Goal: Information Seeking & Learning: Learn about a topic

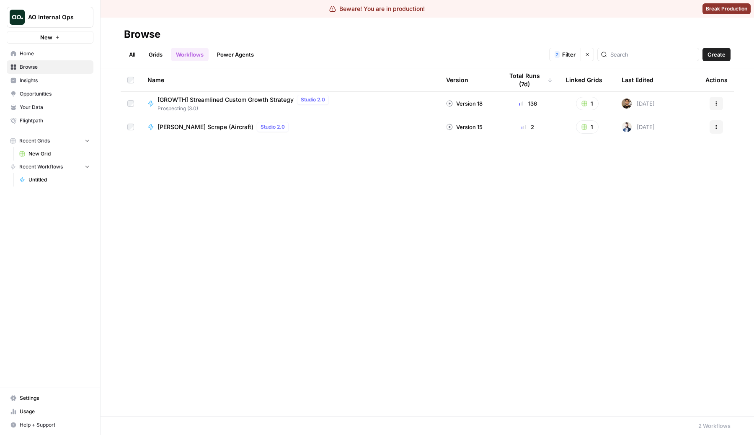
click at [576, 53] on span "Filter" at bounding box center [568, 54] width 13 height 8
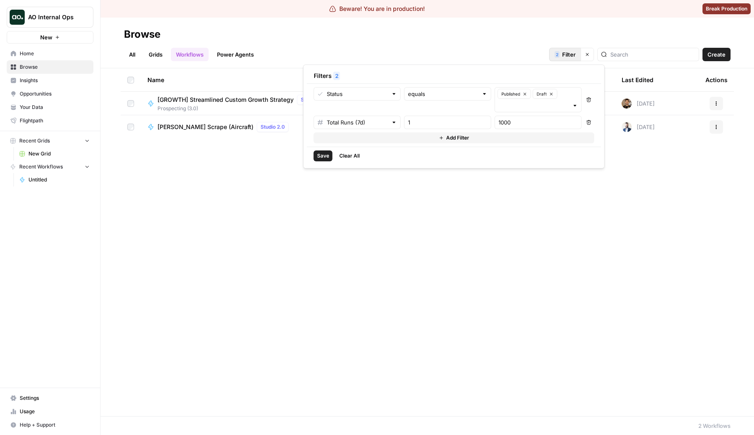
click at [390, 136] on button "Add Filter" at bounding box center [454, 137] width 281 height 11
click at [377, 134] on input "text" at bounding box center [352, 133] width 70 height 8
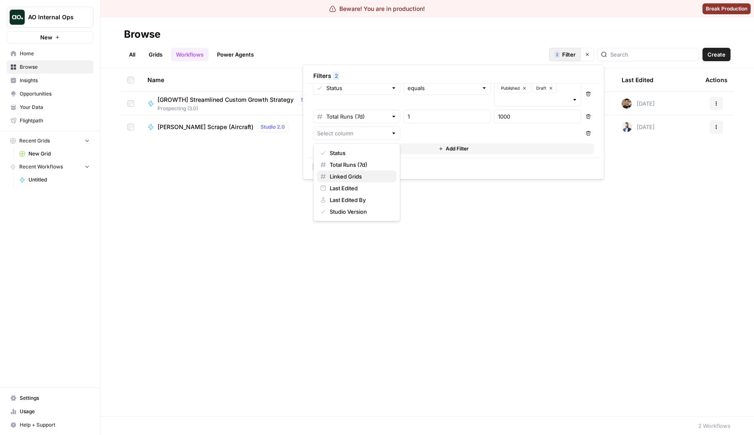
click at [367, 179] on span "Linked Grids" at bounding box center [360, 176] width 60 height 8
type input "Linked Grids"
click at [368, 149] on button "Add Filter" at bounding box center [453, 148] width 281 height 11
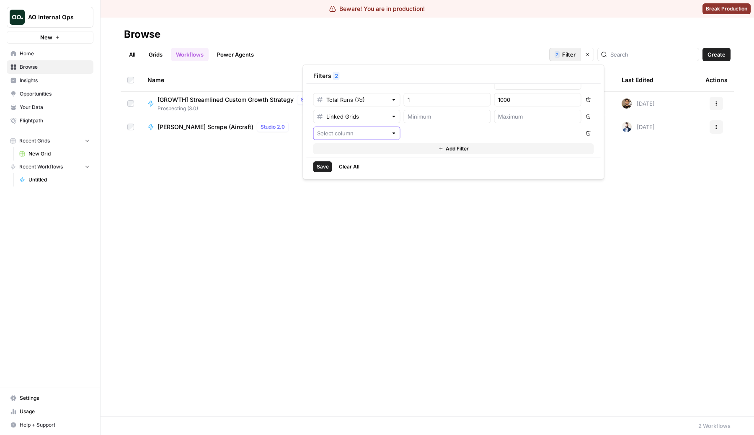
click at [361, 132] on input "text" at bounding box center [352, 133] width 70 height 8
click at [358, 199] on span "Last Edited By" at bounding box center [360, 200] width 60 height 8
type input "Last Edited By"
click at [391, 133] on div at bounding box center [394, 133] width 6 height 8
type input "Last Edited By"
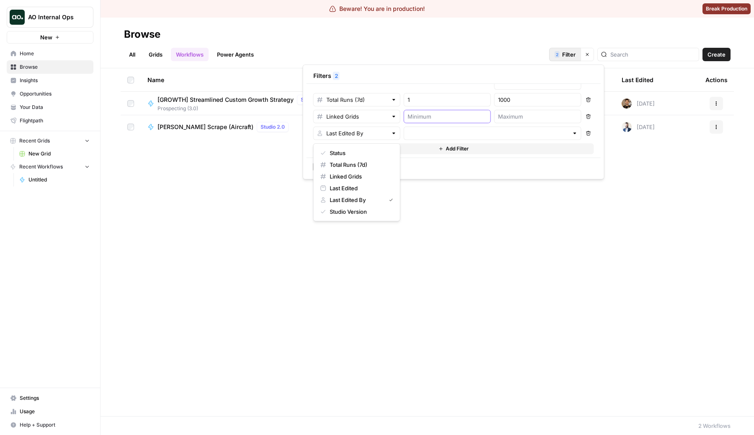
click at [463, 119] on input "number" at bounding box center [448, 116] width 80 height 8
click at [464, 130] on input "text" at bounding box center [488, 133] width 161 height 8
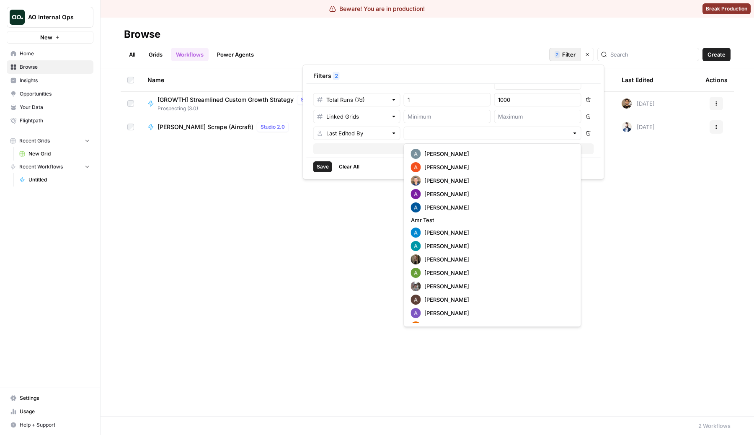
click at [454, 160] on button "[PERSON_NAME]" at bounding box center [493, 153] width 170 height 13
type input "[PERSON_NAME]"
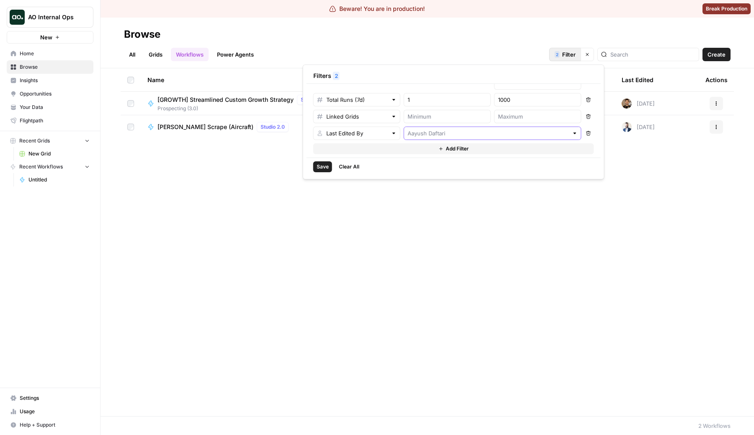
click at [456, 137] on input "text" at bounding box center [488, 133] width 161 height 8
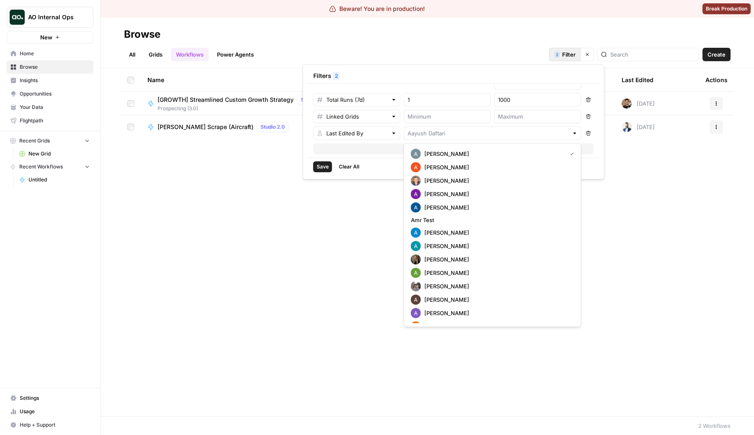
click at [454, 209] on span "[PERSON_NAME]" at bounding box center [497, 207] width 147 height 8
type input "[PERSON_NAME]"
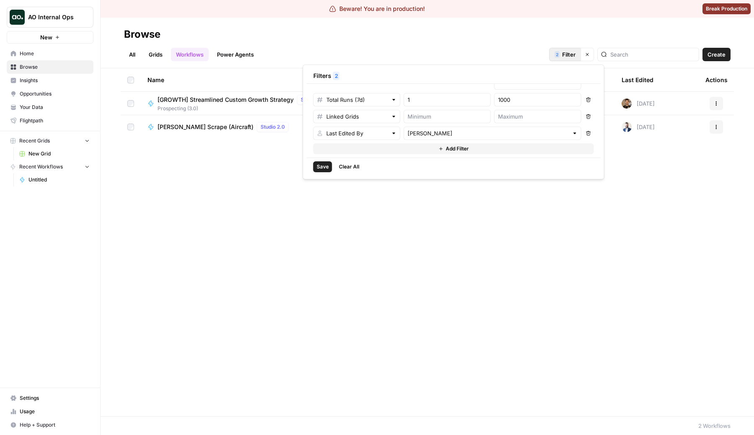
click at [230, 209] on div "Name Version Total Runs (7d) Linked Grids Last Edited Actions [GROWTH] Streamli…" at bounding box center [428, 242] width 654 height 348
click at [581, 58] on button "2 Filter" at bounding box center [565, 54] width 32 height 13
type input "[PERSON_NAME]"
click at [395, 149] on button "Add Filter" at bounding box center [454, 148] width 281 height 11
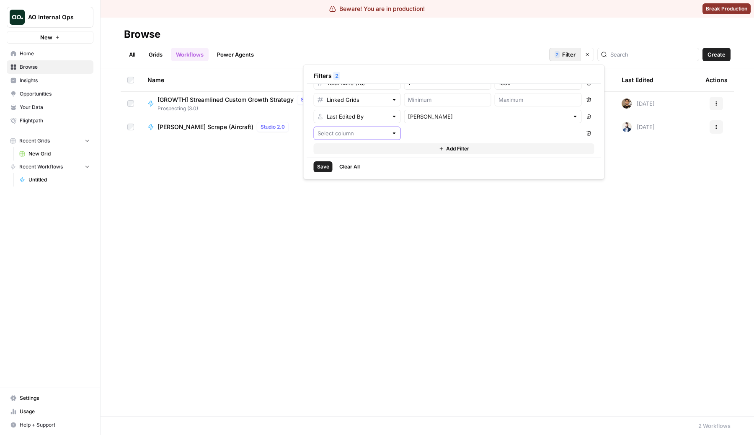
click at [364, 134] on input "text" at bounding box center [353, 133] width 70 height 8
click at [360, 212] on span "Studio Version" at bounding box center [360, 211] width 60 height 8
type input "Studio Version"
click at [443, 135] on input "text" at bounding box center [443, 133] width 70 height 8
click at [440, 155] on span "equals" at bounding box center [446, 153] width 70 height 8
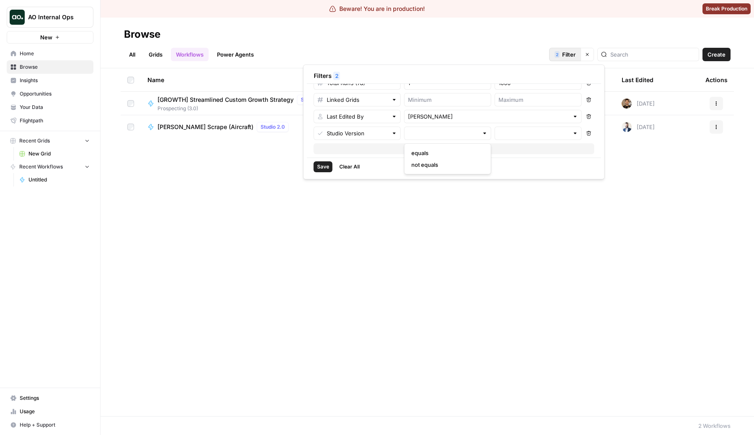
type input "equals"
click at [530, 132] on input "text" at bounding box center [534, 133] width 70 height 8
click at [524, 155] on span "Studio 1.0" at bounding box center [537, 153] width 70 height 8
click at [525, 178] on span "Studio 2.0" at bounding box center [537, 176] width 70 height 8
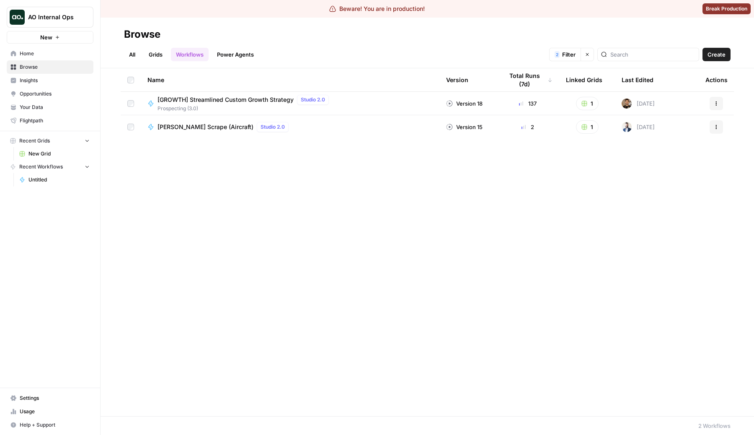
click at [479, 215] on div "Name Version Total Runs (7d) Linked Grids Last Edited Actions [GROWTH] Streamli…" at bounding box center [428, 242] width 654 height 348
click at [594, 54] on button "Clear filters" at bounding box center [587, 54] width 13 height 13
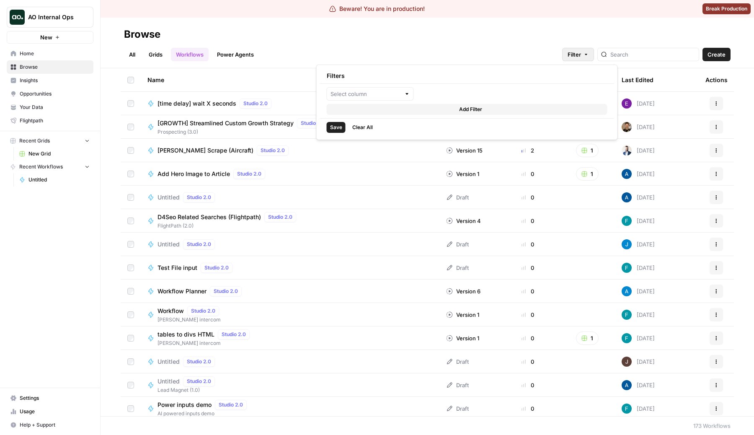
click at [581, 54] on span "Filter" at bounding box center [574, 54] width 13 height 8
click at [386, 96] on input "text" at bounding box center [366, 94] width 70 height 8
click at [367, 171] on span "Studio Version" at bounding box center [373, 172] width 60 height 8
type input "Studio Version"
click at [467, 92] on input "text" at bounding box center [456, 94] width 70 height 8
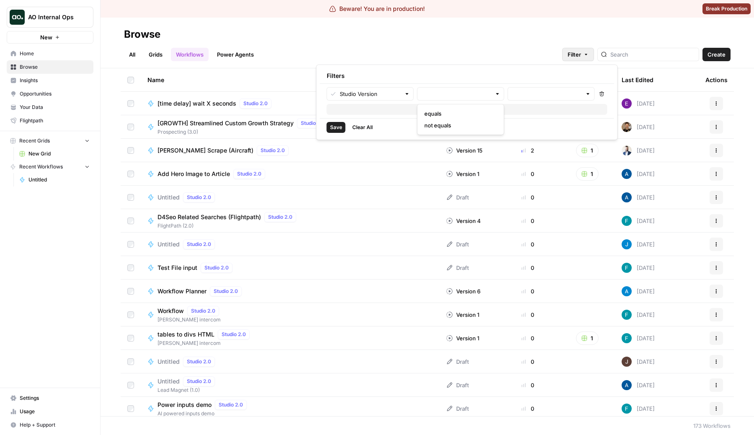
click at [449, 114] on span "equals" at bounding box center [459, 113] width 70 height 8
type input "equals"
click at [529, 83] on hr at bounding box center [467, 83] width 294 height 0
click at [528, 96] on input "text" at bounding box center [547, 94] width 70 height 8
click at [529, 113] on span "Studio 1.0" at bounding box center [550, 113] width 70 height 8
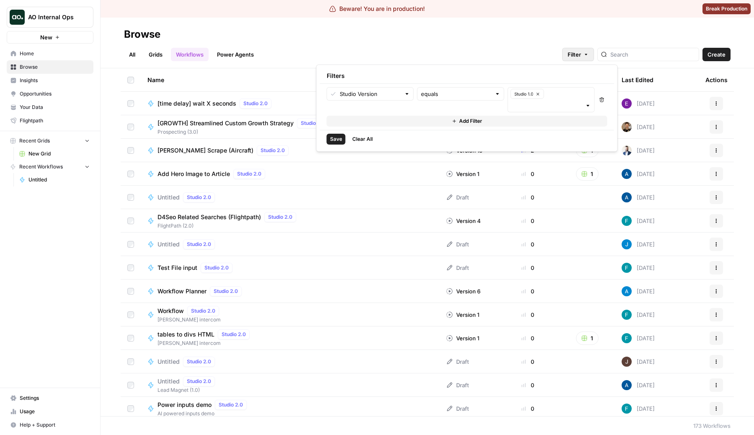
click at [336, 140] on span "Save" at bounding box center [336, 139] width 12 height 8
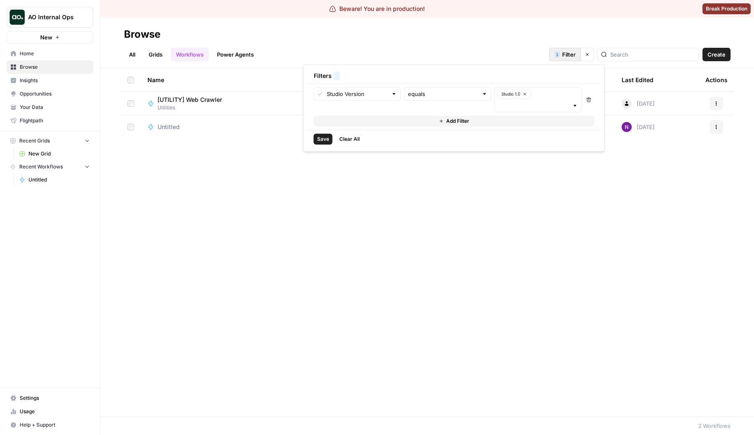
click at [576, 52] on span "Filter" at bounding box center [568, 54] width 13 height 8
click at [448, 87] on div "equals" at bounding box center [447, 93] width 87 height 13
click at [429, 135] on span "not equals" at bounding box center [446, 137] width 70 height 8
type input "not equals"
click at [324, 139] on span "Save" at bounding box center [323, 139] width 12 height 8
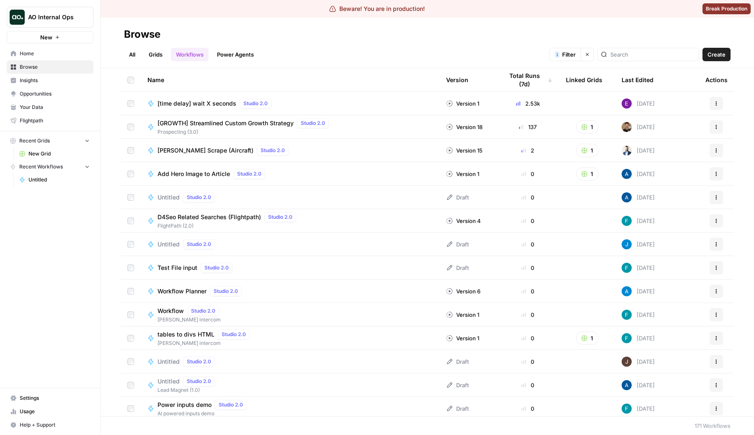
click at [576, 52] on span "Filter" at bounding box center [568, 54] width 13 height 8
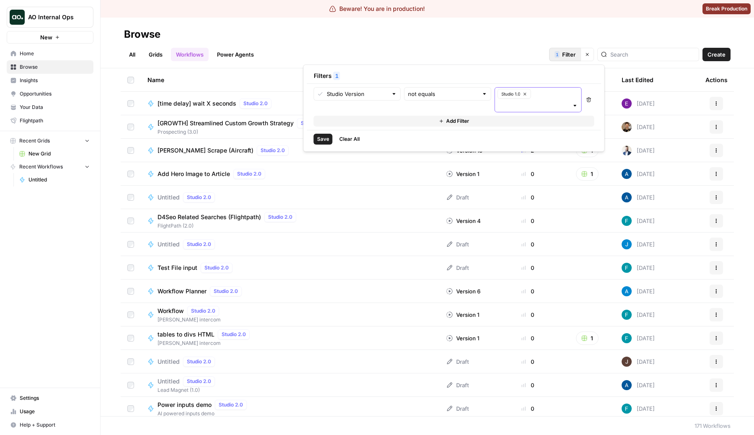
click at [538, 101] on input "text" at bounding box center [534, 105] width 70 height 8
click at [527, 133] on span "Studio 2.0" at bounding box center [537, 137] width 70 height 8
click at [320, 141] on span "Save" at bounding box center [323, 139] width 12 height 8
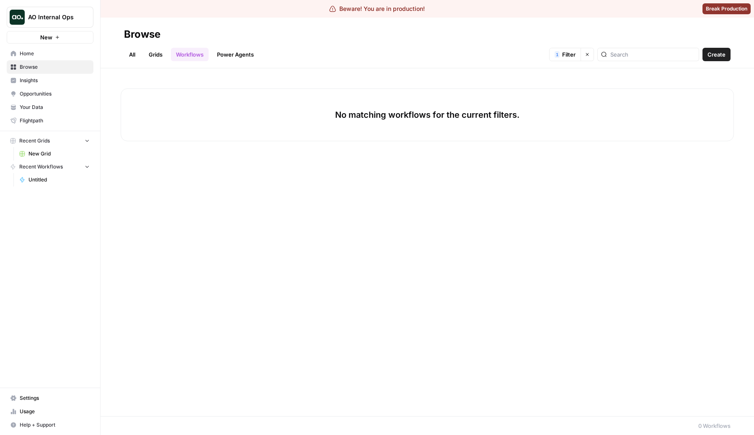
click at [581, 49] on button "1 Filter" at bounding box center [565, 54] width 32 height 13
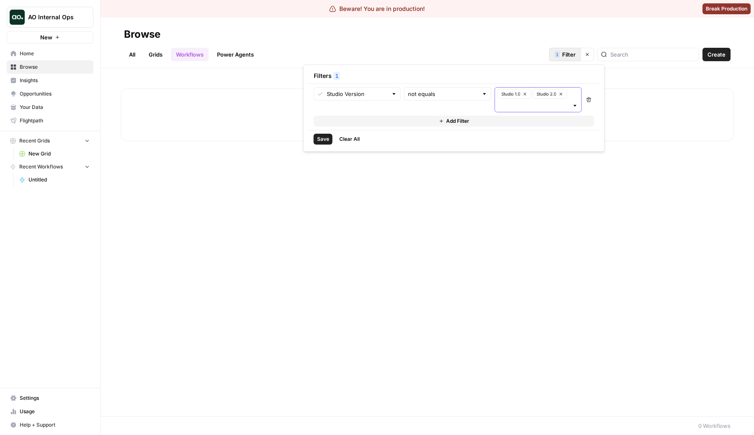
click at [533, 107] on input "text" at bounding box center [534, 105] width 70 height 8
click at [443, 97] on input "text" at bounding box center [443, 94] width 70 height 8
click at [429, 127] on span "equals" at bounding box center [446, 125] width 70 height 8
type input "equals"
click at [323, 137] on span "Save" at bounding box center [323, 139] width 12 height 8
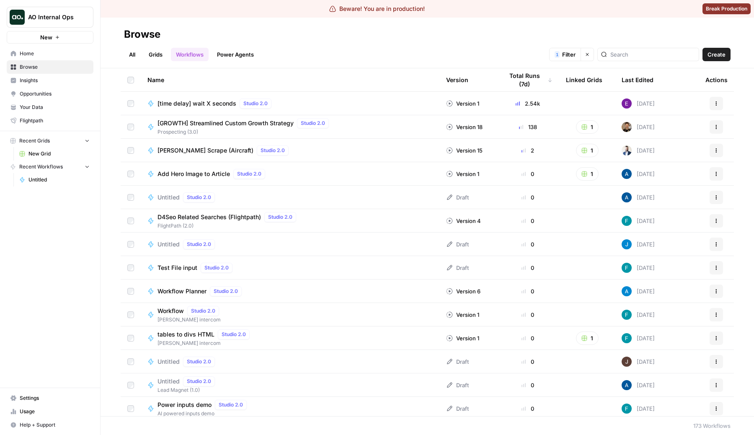
click at [576, 55] on span "Filter" at bounding box center [568, 54] width 13 height 8
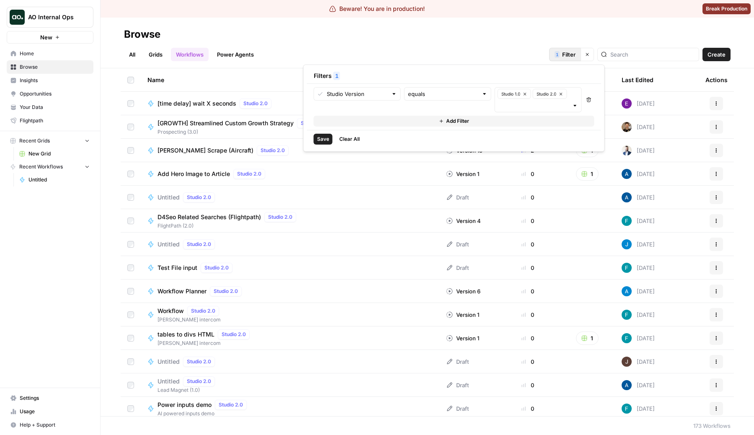
click at [388, 89] on div "Studio Version" at bounding box center [357, 93] width 87 height 13
click at [343, 123] on span "Status" at bounding box center [360, 125] width 60 height 8
type input "Status"
click at [533, 97] on input "text" at bounding box center [533, 94] width 70 height 8
click at [520, 119] on button "Draft" at bounding box center [538, 125] width 80 height 12
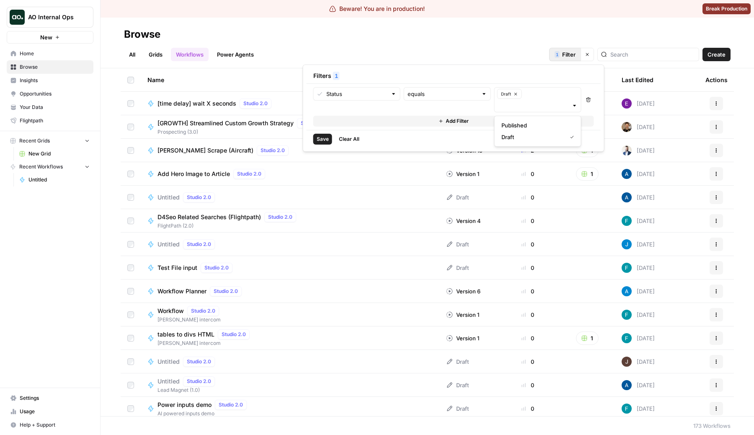
click at [524, 124] on span "Published" at bounding box center [537, 125] width 70 height 8
click at [321, 141] on span "Save" at bounding box center [323, 139] width 12 height 8
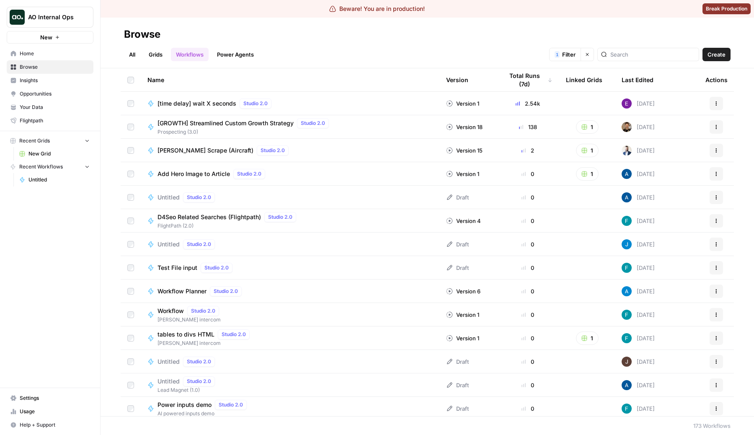
click at [581, 59] on button "1 Filter" at bounding box center [565, 54] width 32 height 13
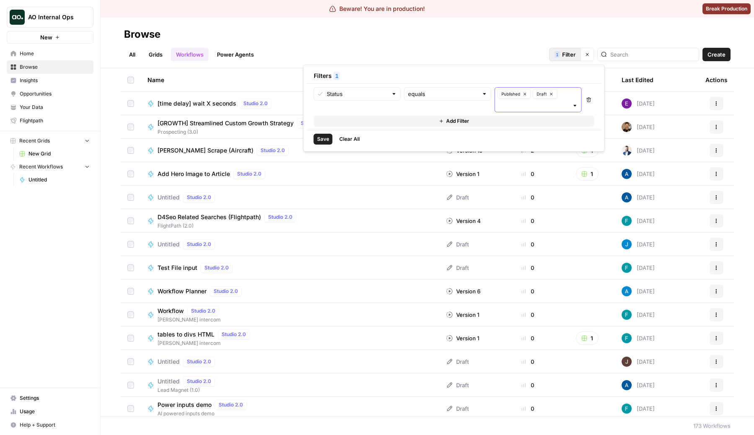
click at [564, 107] on input "text" at bounding box center [534, 105] width 70 height 8
click at [592, 100] on button "Remove" at bounding box center [589, 99] width 11 height 25
click at [388, 92] on div at bounding box center [356, 93] width 87 height 13
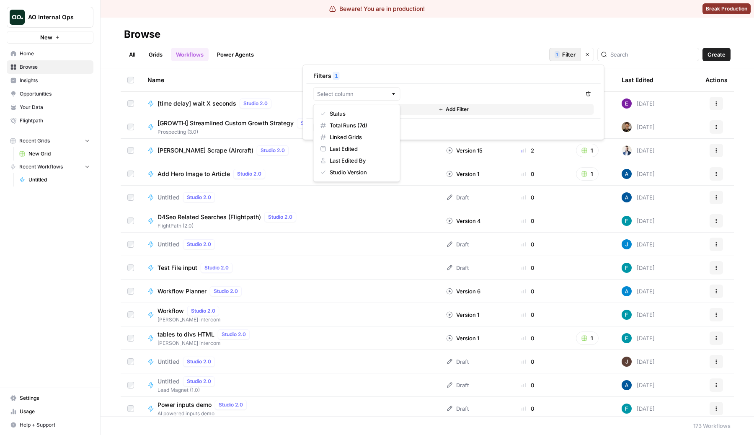
click at [347, 116] on span "Status" at bounding box center [360, 113] width 60 height 8
type input "Status"
click at [436, 90] on input "text" at bounding box center [443, 94] width 70 height 8
click at [435, 112] on span "equals" at bounding box center [446, 113] width 70 height 8
type input "equals"
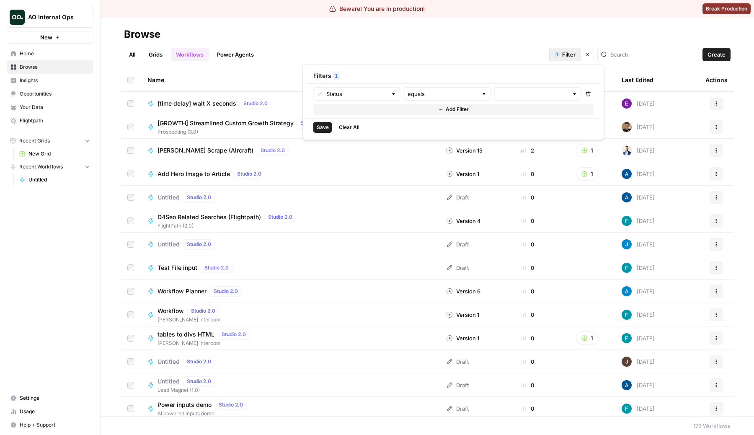
click at [503, 100] on div at bounding box center [537, 93] width 87 height 13
click at [508, 110] on span "Published" at bounding box center [537, 113] width 70 height 8
click at [509, 137] on span "Draft" at bounding box center [537, 137] width 70 height 8
click at [321, 137] on span "Save" at bounding box center [323, 139] width 12 height 8
click at [576, 50] on span "Filter" at bounding box center [568, 54] width 13 height 8
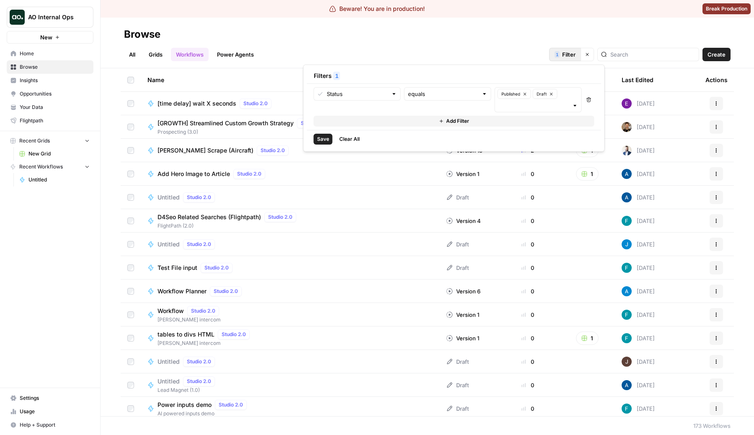
click at [587, 101] on icon "button" at bounding box center [589, 100] width 5 height 5
click at [324, 94] on input "text" at bounding box center [352, 94] width 70 height 8
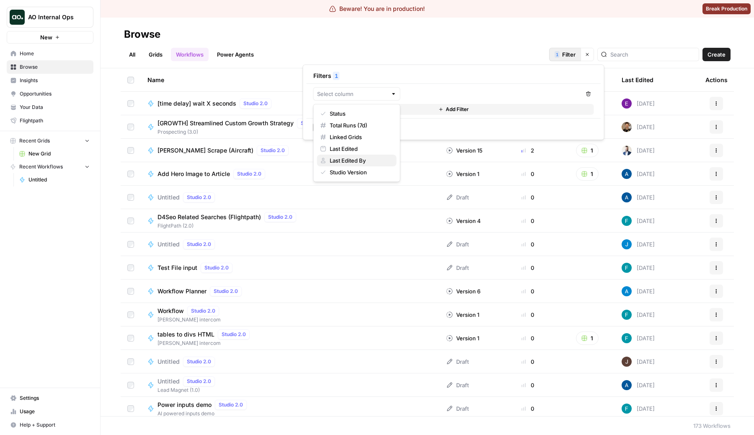
click at [349, 161] on span "Last Edited By" at bounding box center [360, 160] width 60 height 8
type input "Last Edited By"
click at [472, 91] on input "text" at bounding box center [488, 94] width 161 height 8
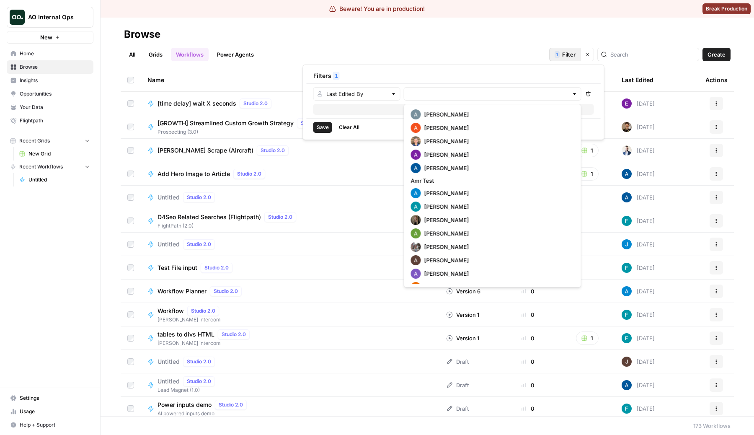
click at [453, 112] on span "[PERSON_NAME]" at bounding box center [497, 114] width 147 height 8
type input "[PERSON_NAME]"
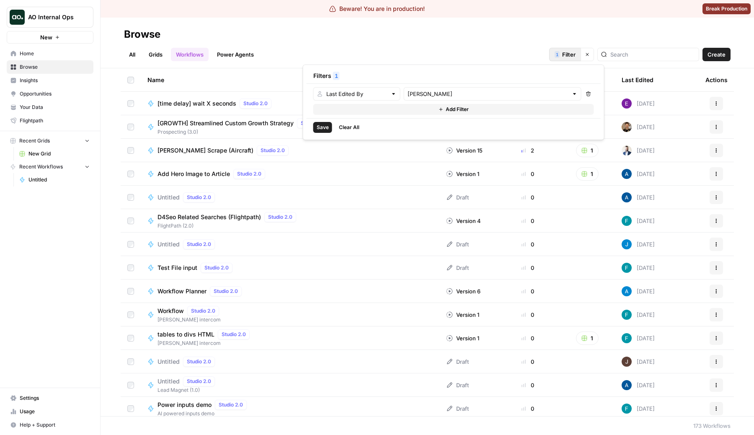
click at [319, 131] on span "Save" at bounding box center [323, 128] width 12 height 8
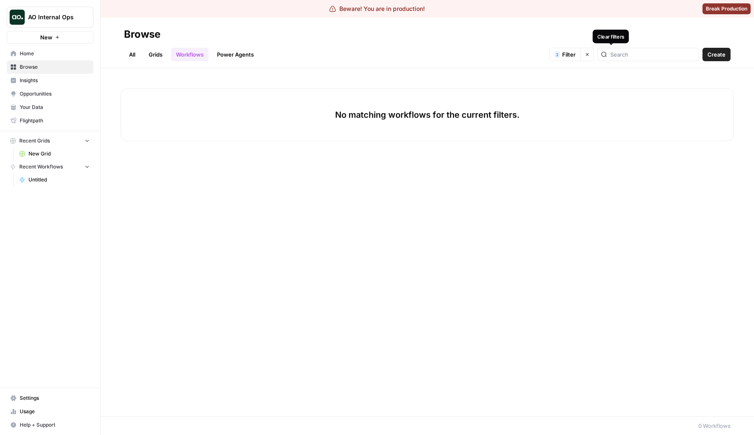
click at [590, 54] on icon "button" at bounding box center [587, 54] width 5 height 5
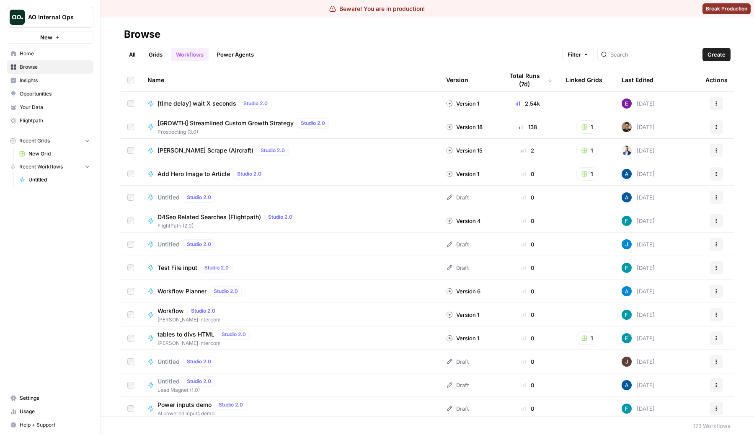
click at [581, 56] on span "Filter" at bounding box center [574, 54] width 13 height 8
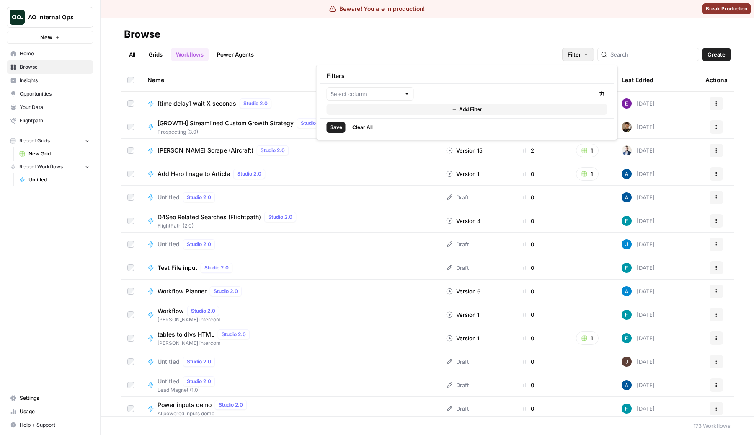
click at [157, 53] on link "Grids" at bounding box center [156, 54] width 24 height 13
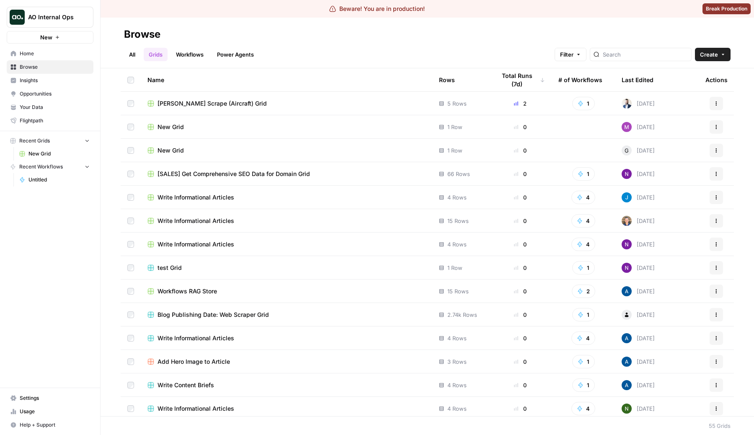
click at [574, 51] on span "Filter" at bounding box center [566, 54] width 13 height 8
click at [382, 97] on button "Add Filter" at bounding box center [459, 92] width 281 height 11
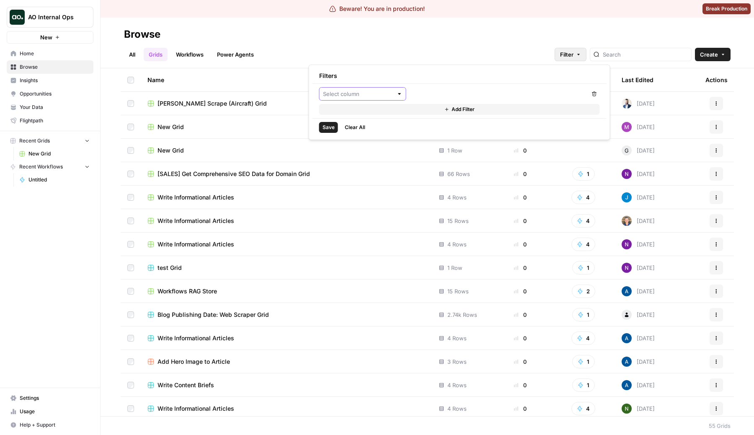
click at [359, 94] on input "text" at bounding box center [358, 94] width 70 height 8
click at [352, 140] on span "# of Workflows" at bounding box center [366, 137] width 60 height 8
type input "# of Workflows"
